Goal: Understand process/instructions: Learn how to perform a task or action

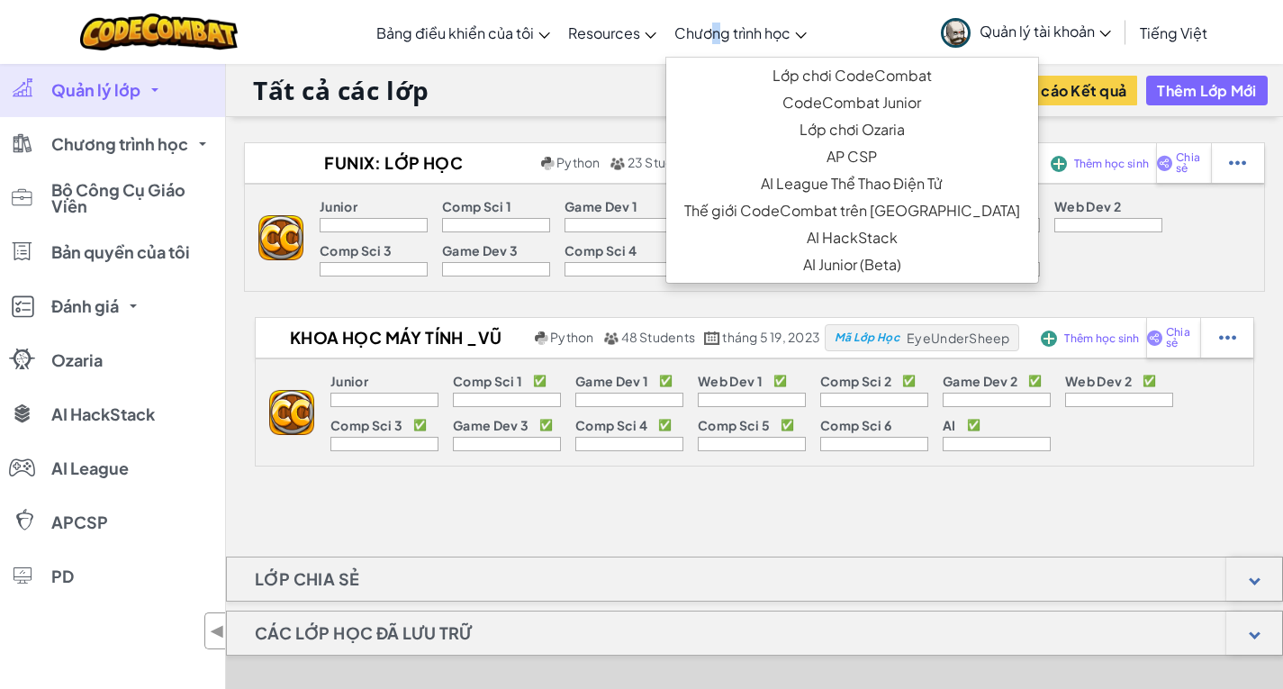
click at [717, 42] on link "Chương trình học" at bounding box center [740, 32] width 150 height 49
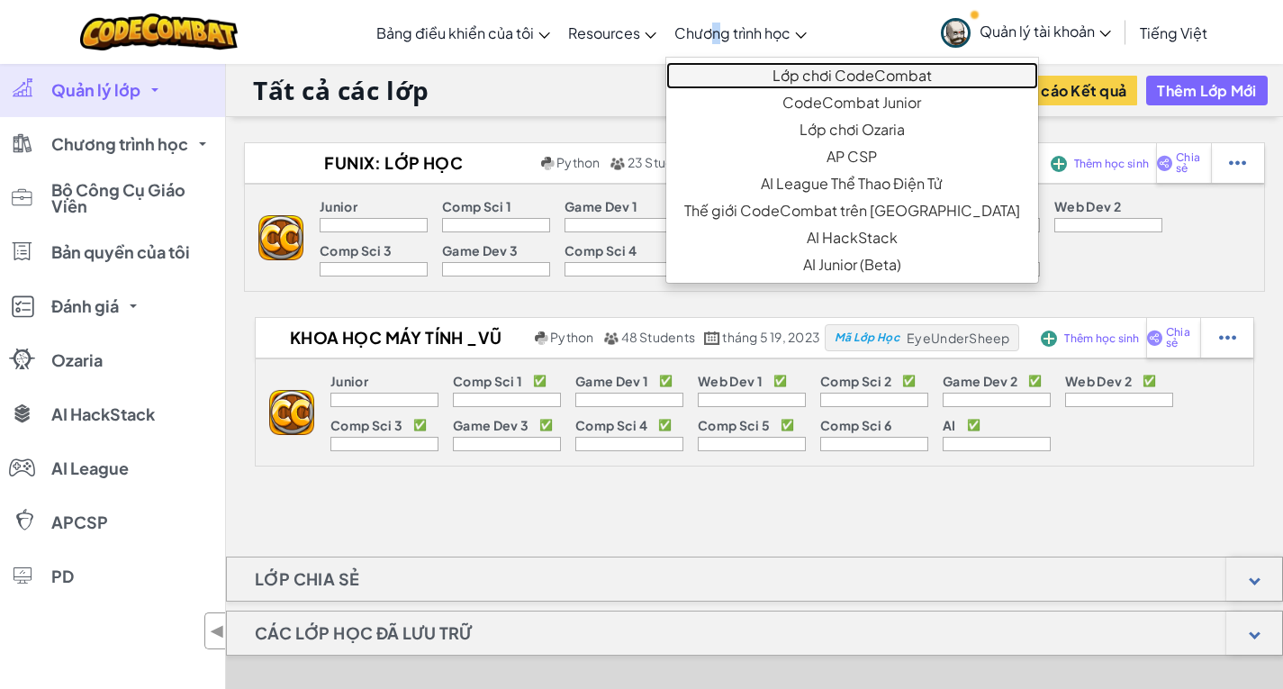
click at [776, 74] on link "Lớp chơi CodeCombat" at bounding box center [852, 75] width 372 height 27
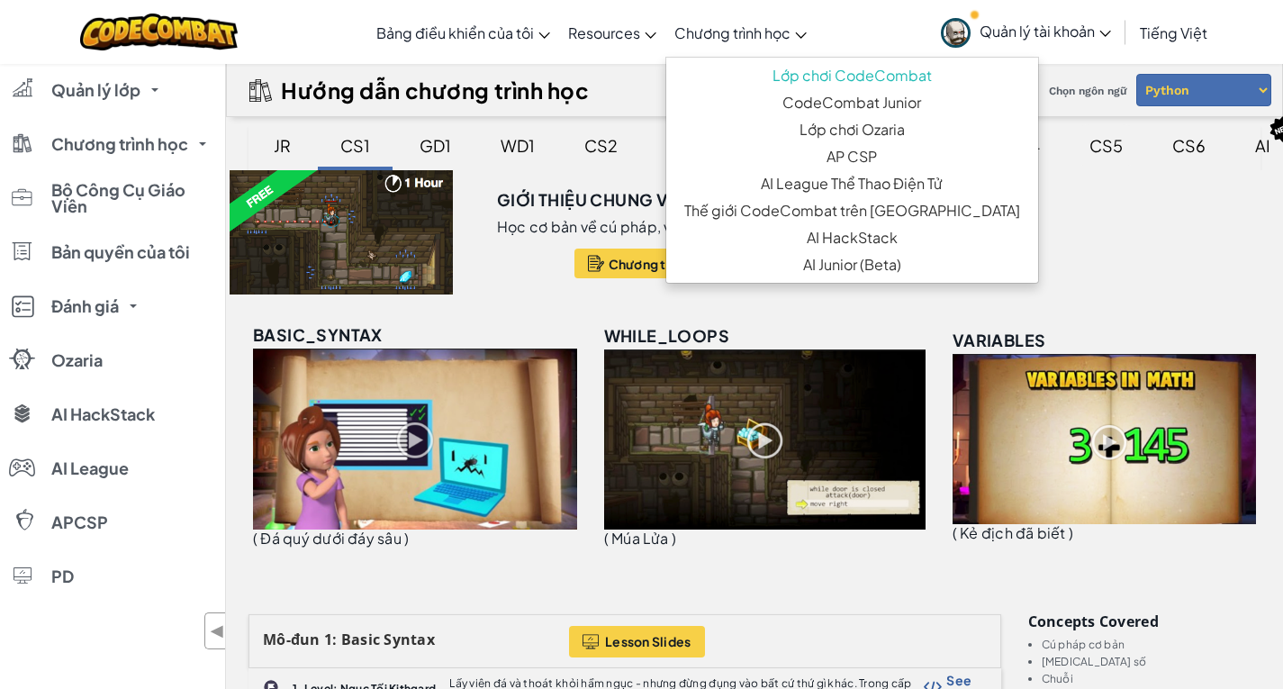
click at [1094, 148] on div "CS5" at bounding box center [1105, 145] width 69 height 42
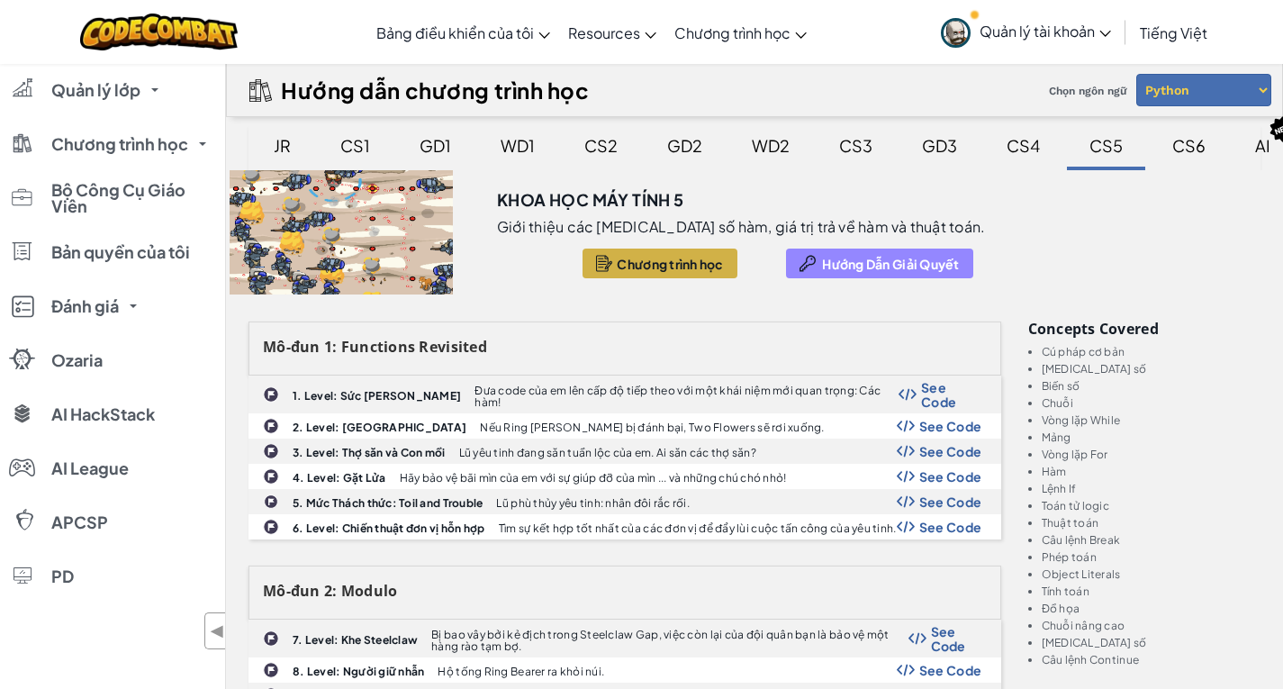
click at [822, 265] on span "Hướng Dẫn Giải Quyết" at bounding box center [890, 264] width 137 height 14
